Goal: Information Seeking & Learning: Learn about a topic

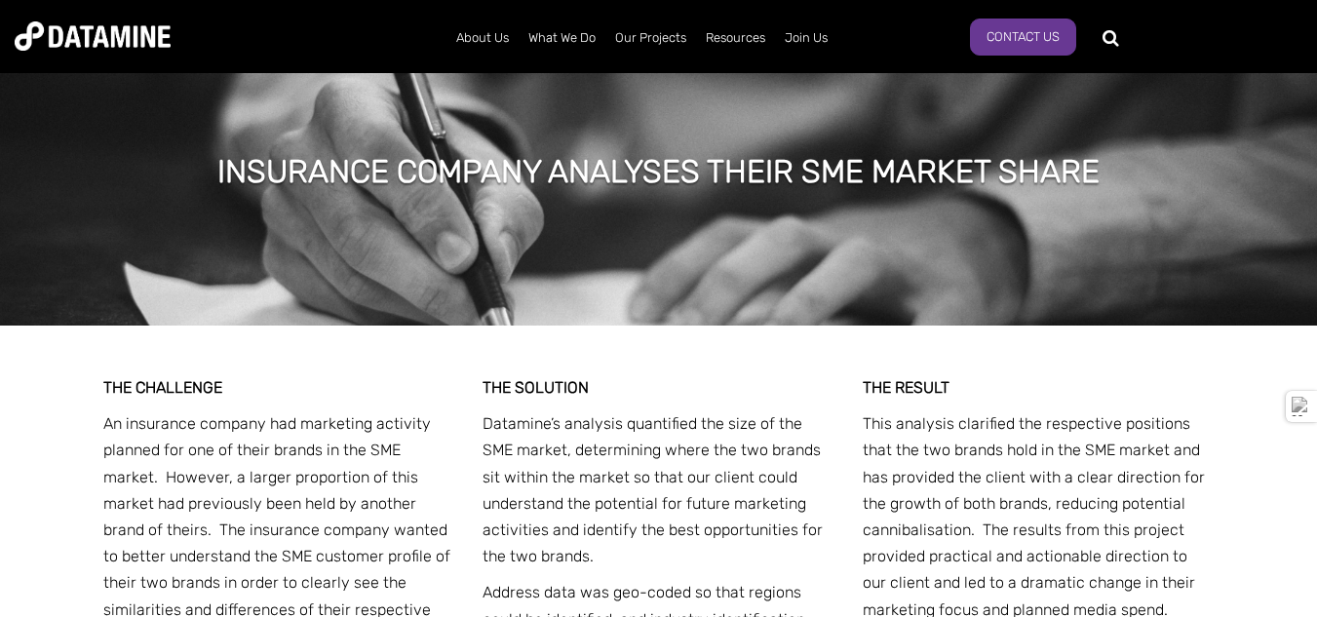
scroll to position [2405, 0]
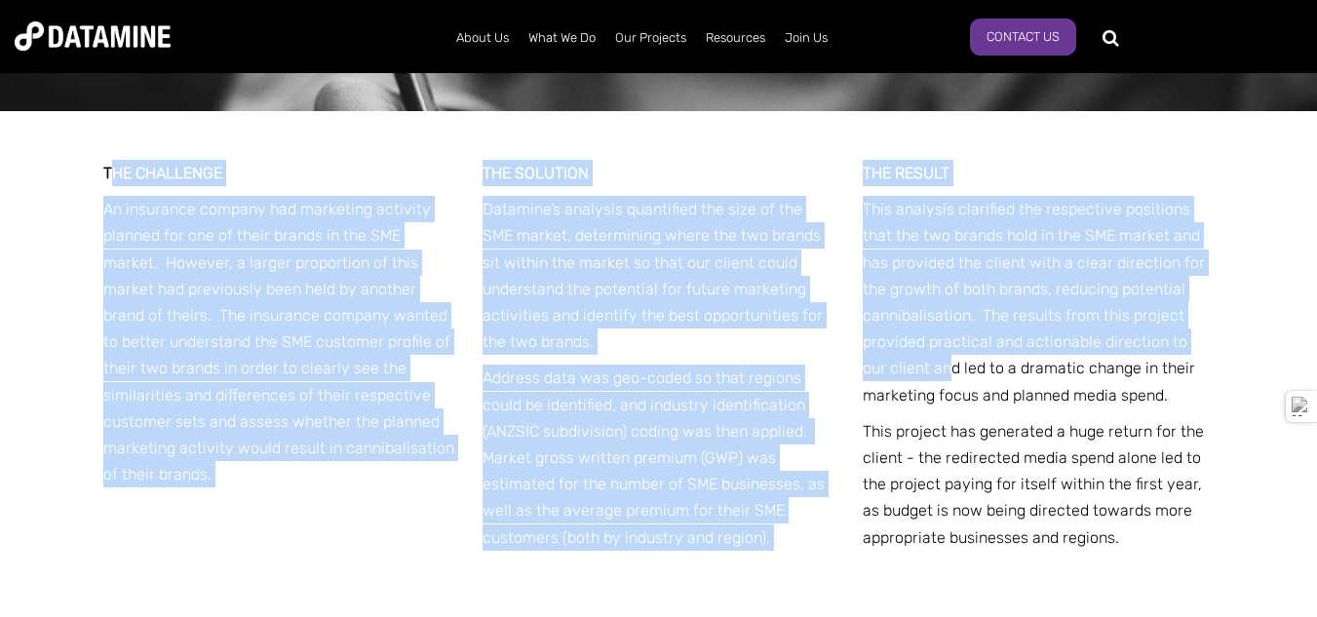
drag, startPoint x: 112, startPoint y: 141, endPoint x: 922, endPoint y: 333, distance: 832.5
click at [922, 333] on div "THE CHALLENGE An insurance company had marketing activity planned for one of th…" at bounding box center [658, 375] width 1111 height 529
click at [369, 376] on p "An insurance company had marketing activity planned for one of their brands in …" at bounding box center [279, 341] width 352 height 291
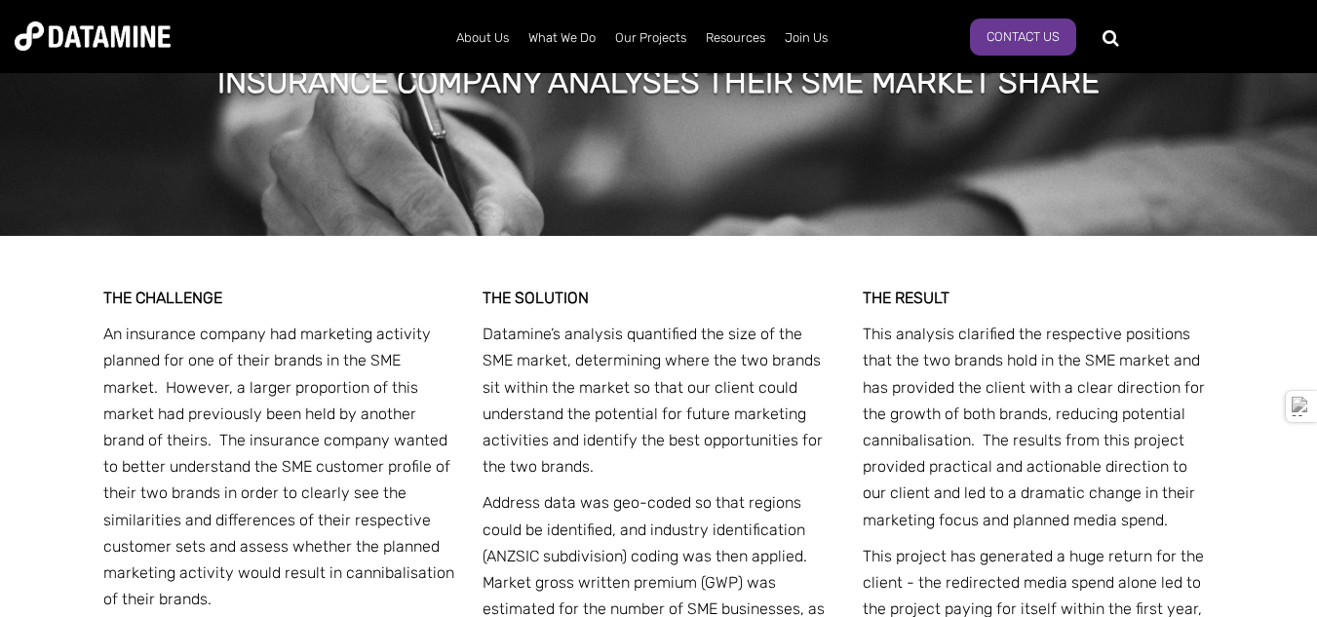
scroll to position [2420, 0]
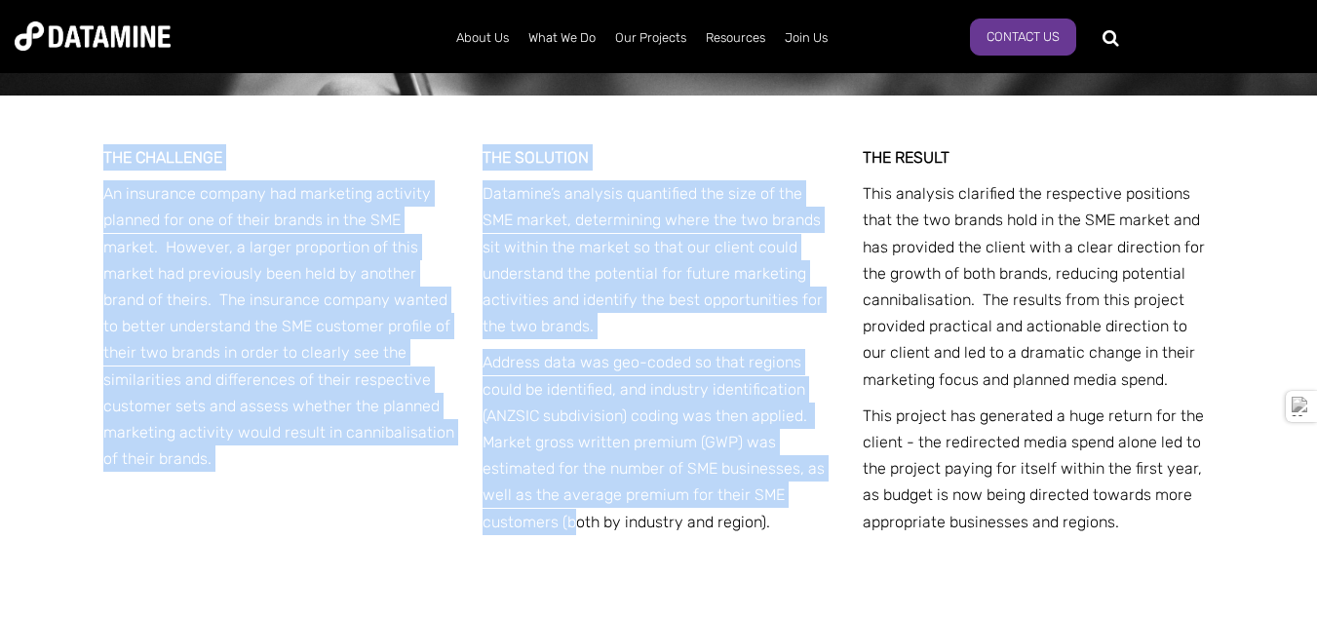
drag, startPoint x: 91, startPoint y: 124, endPoint x: 601, endPoint y: 489, distance: 628.1
click at [601, 489] on div "THE CHALLENGE An insurance company had marketing activity planned for one of th…" at bounding box center [659, 427] width 1141 height 663
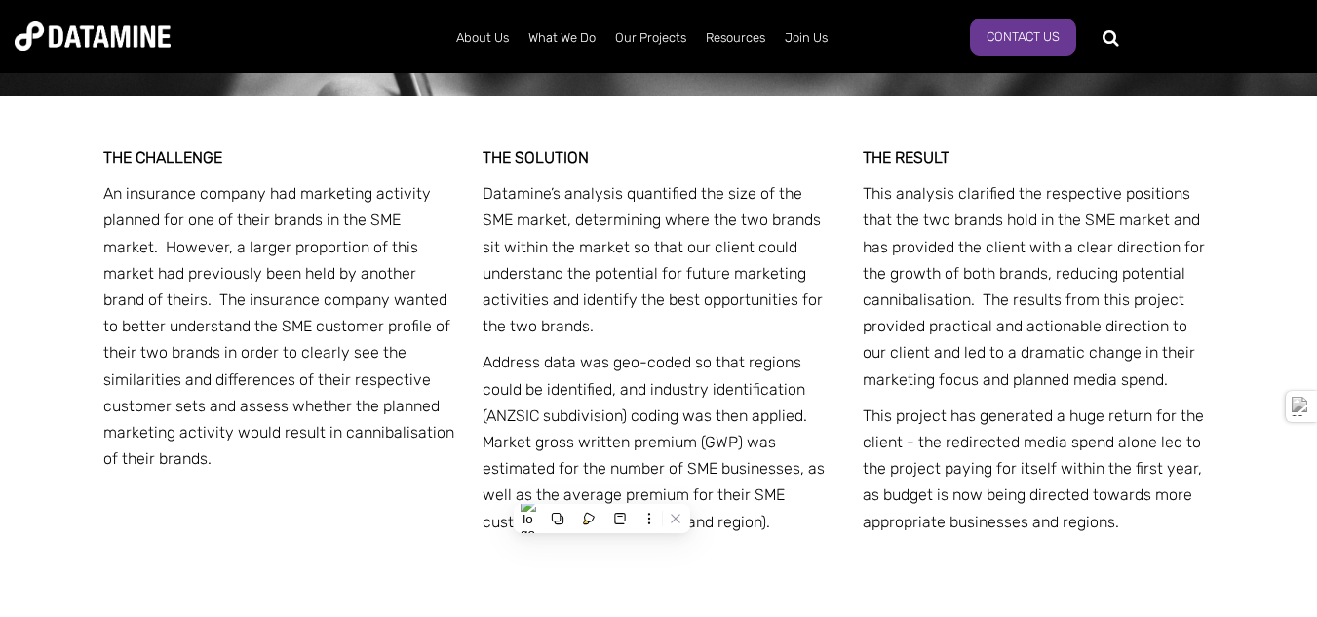
click at [1094, 458] on p "This project has generated a huge return for the client - the redirected media …" at bounding box center [1039, 469] width 352 height 133
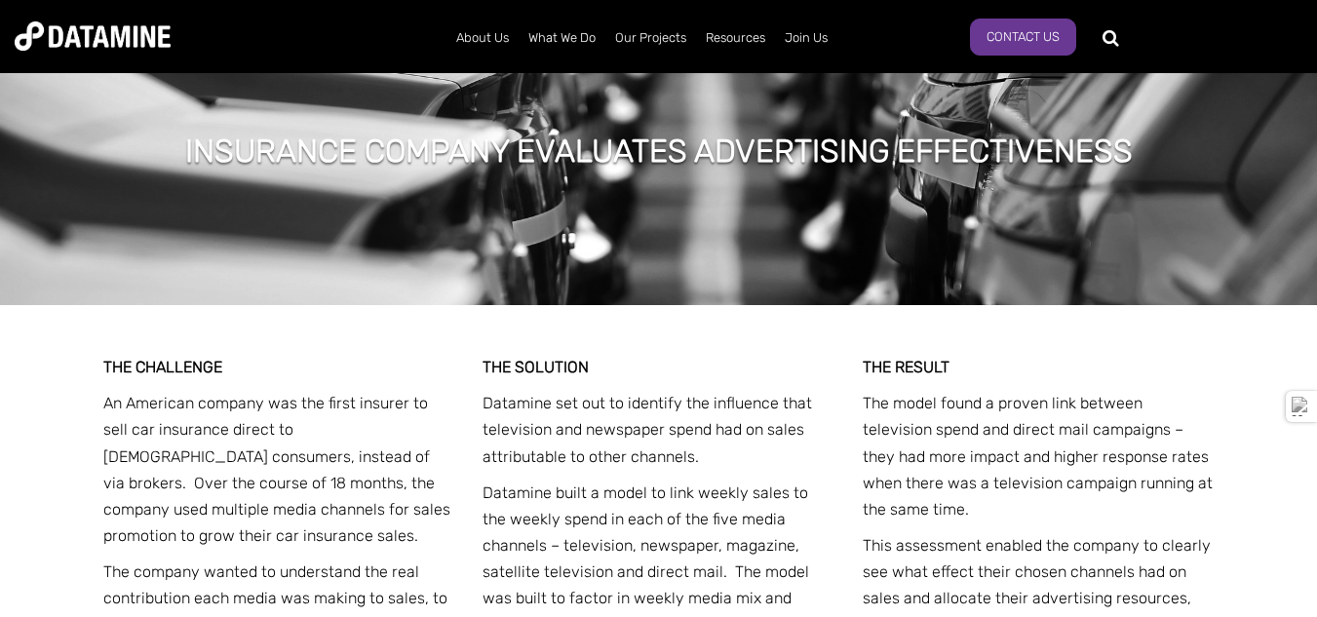
scroll to position [711, 0]
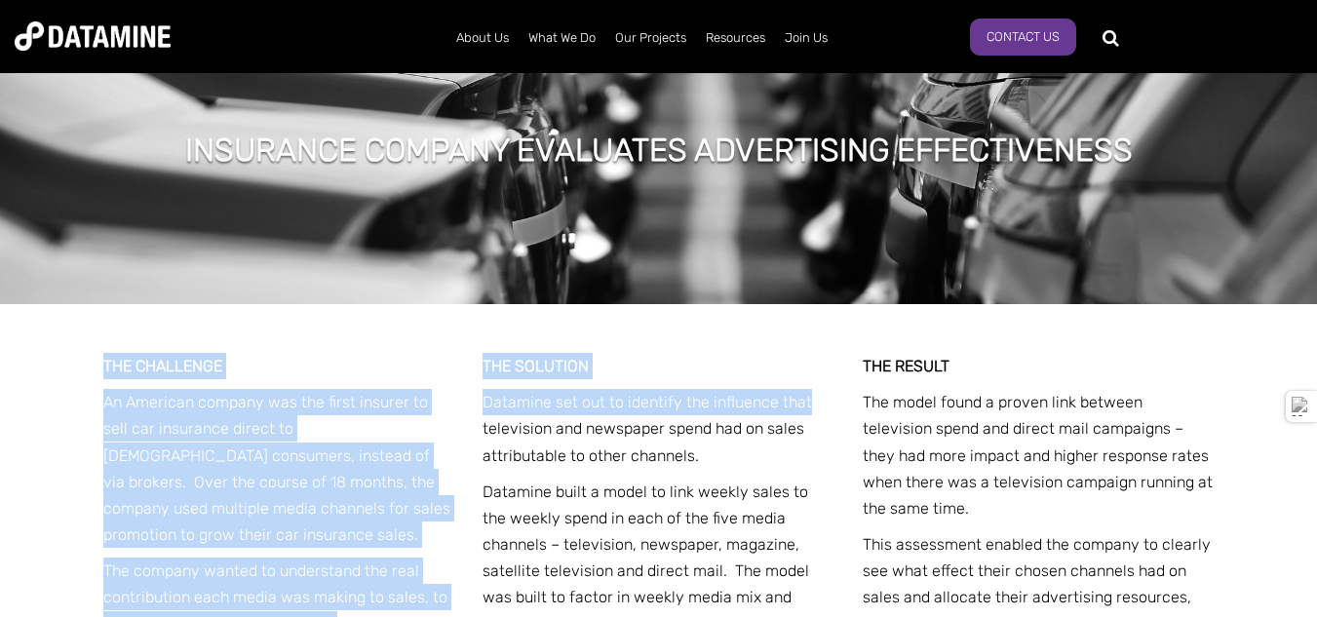
drag, startPoint x: 105, startPoint y: 361, endPoint x: 843, endPoint y: 420, distance: 740.3
click at [843, 420] on div "THE CHALLENGE An American company was the first insurer to sell car insurance d…" at bounding box center [658, 555] width 1111 height 502
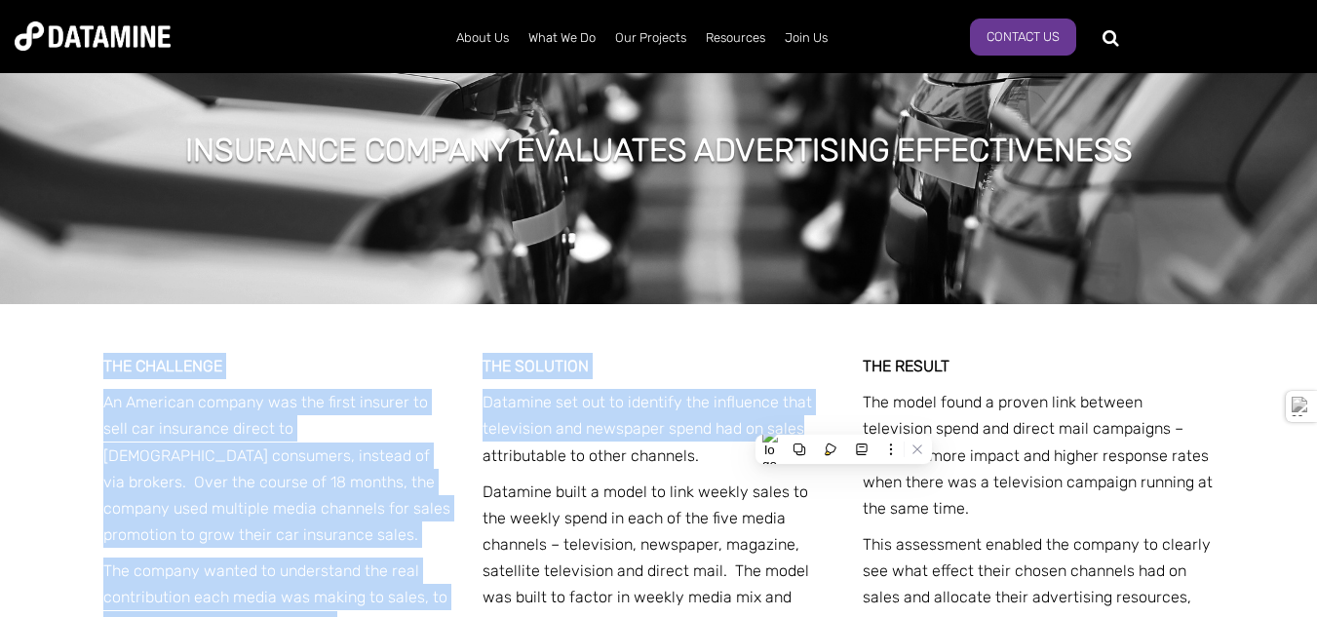
click at [651, 404] on p "Datamine set out to identify the influence that television and newspaper spend …" at bounding box center [659, 429] width 352 height 80
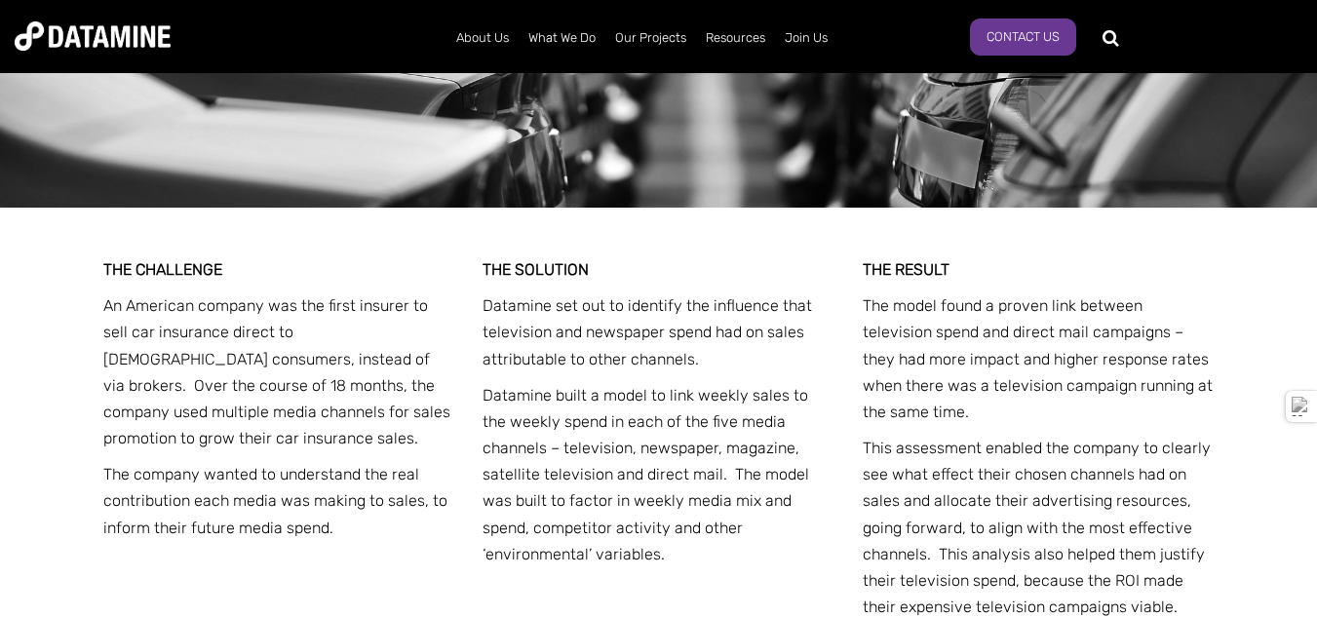
scroll to position [806, 0]
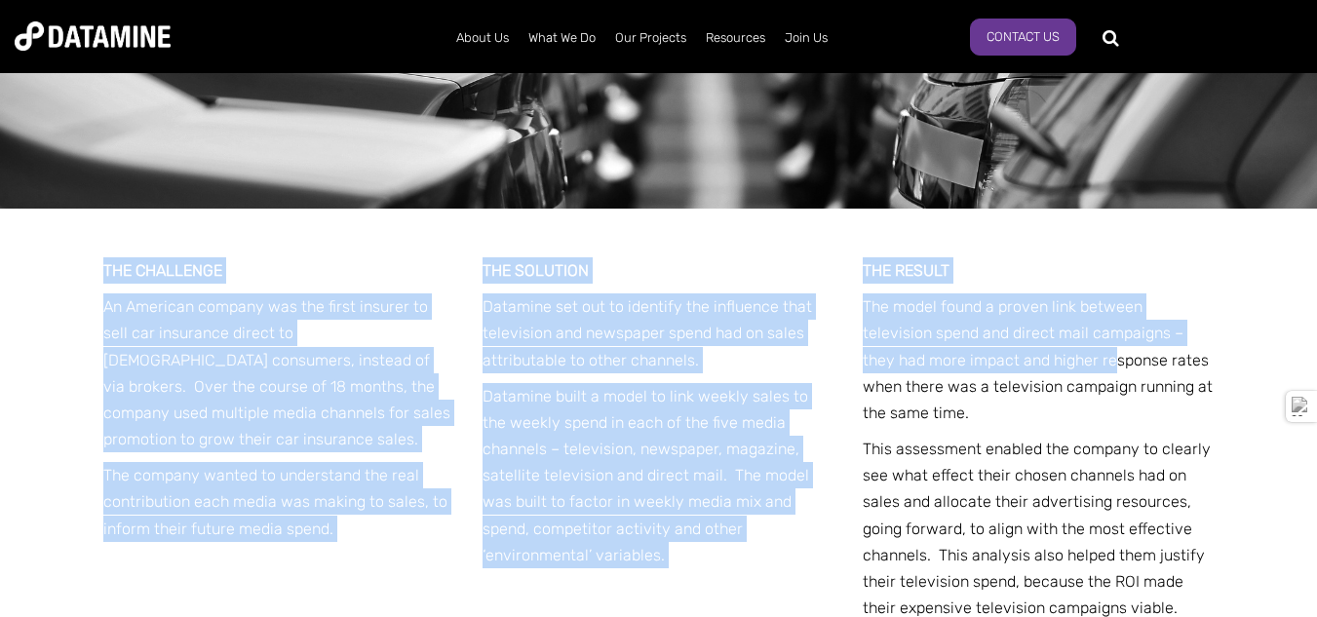
drag, startPoint x: 94, startPoint y: 265, endPoint x: 1011, endPoint y: 365, distance: 922.7
click at [1011, 365] on div "THE CHALLENGE An American company was the first insurer to sell car insurance d…" at bounding box center [659, 460] width 1141 height 502
click at [679, 403] on p "Datamine built a model to link weekly sales to the weekly spend in each of the …" at bounding box center [659, 475] width 352 height 185
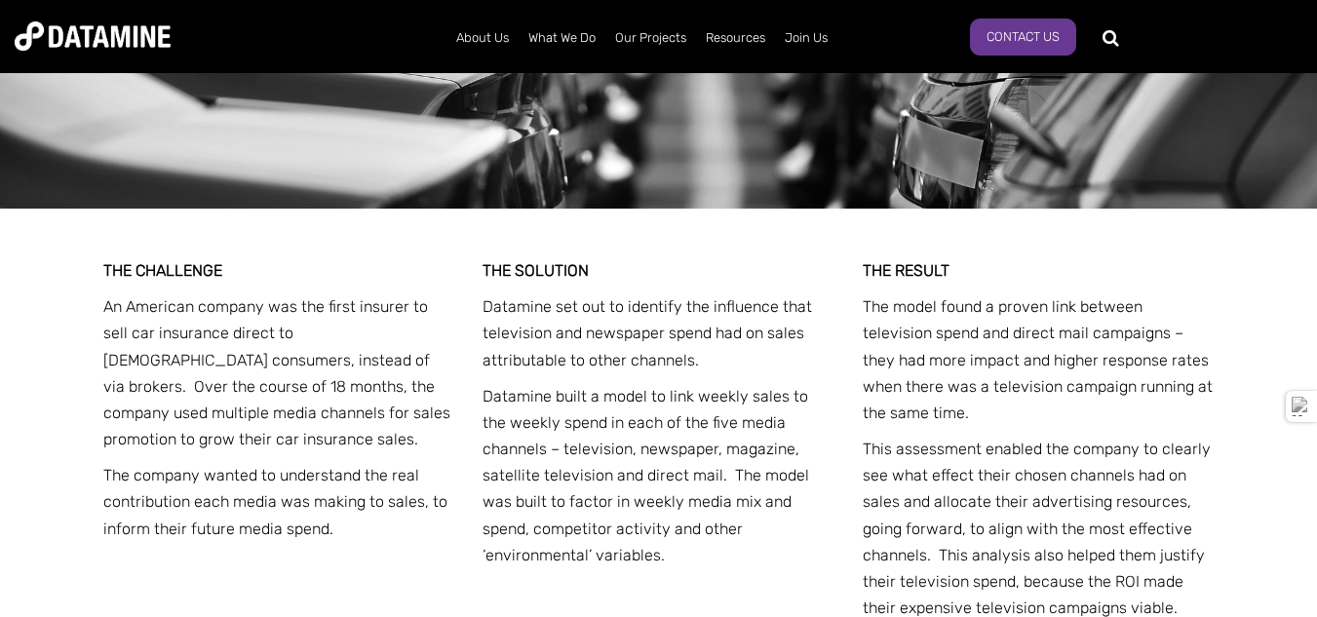
click at [1044, 437] on p "This assessment enabled the company to clearly see what effect their chosen cha…" at bounding box center [1039, 528] width 352 height 185
